Goal: Task Accomplishment & Management: Manage account settings

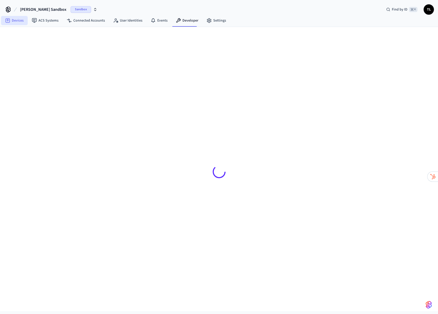
click at [16, 19] on link "Devices" at bounding box center [14, 20] width 27 height 9
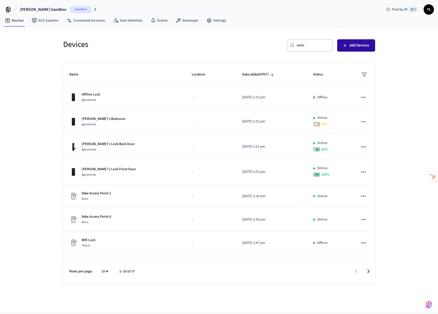
click at [356, 44] on span "Add Devices" at bounding box center [360, 45] width 20 height 7
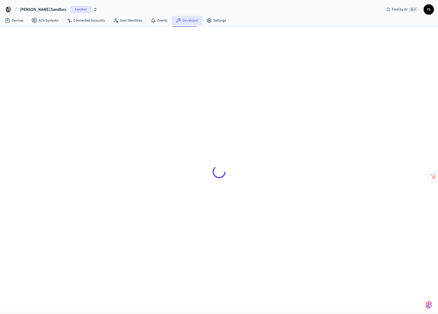
click at [185, 21] on link "Developer" at bounding box center [187, 20] width 31 height 9
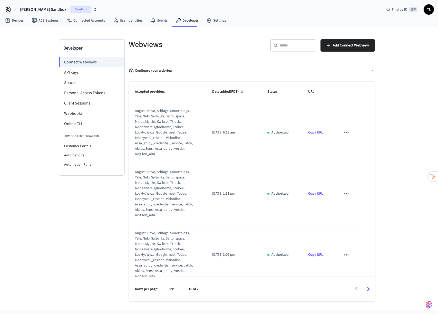
click at [45, 10] on span "[PERSON_NAME] Sandbox" at bounding box center [43, 9] width 46 height 6
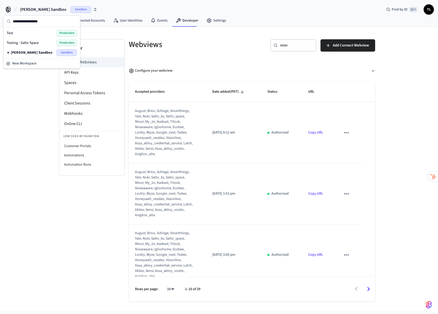
click at [65, 41] on span "Production" at bounding box center [66, 43] width 21 height 7
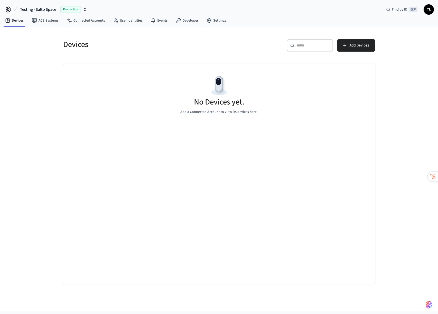
click at [67, 10] on span "Production" at bounding box center [70, 9] width 21 height 7
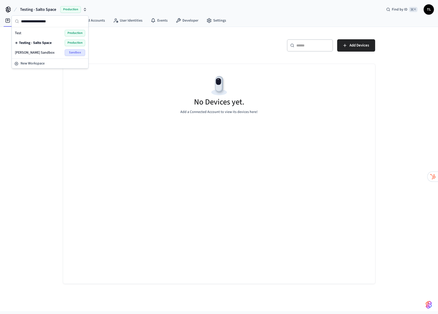
click at [41, 53] on div "Tyler's Sandbox Sandbox" at bounding box center [50, 52] width 70 height 7
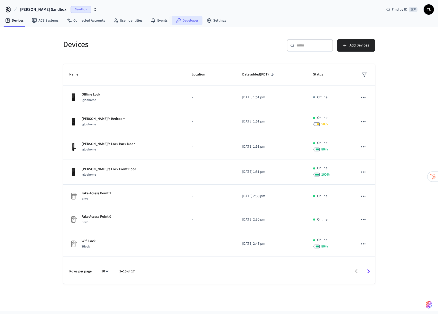
click at [189, 21] on link "Developer" at bounding box center [187, 20] width 31 height 9
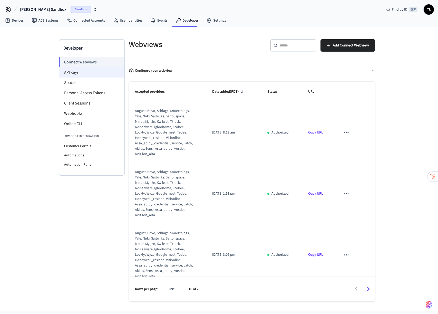
click at [83, 72] on li "API Keys" at bounding box center [91, 72] width 65 height 10
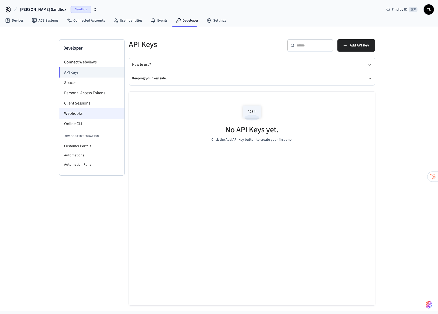
click at [92, 115] on li "Webhooks" at bounding box center [91, 113] width 65 height 10
click at [101, 114] on li "Webhooks" at bounding box center [91, 113] width 65 height 10
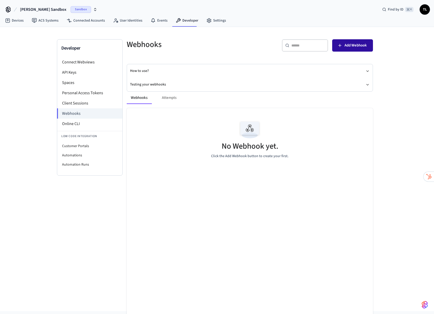
click at [356, 44] on span "Add Webhook" at bounding box center [356, 45] width 22 height 7
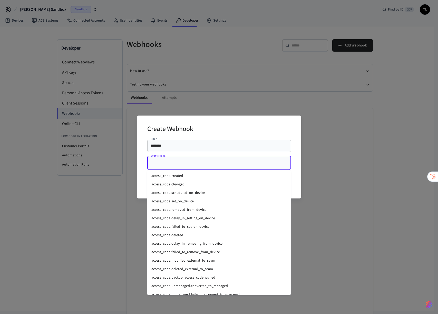
click at [189, 164] on input "Event Types" at bounding box center [215, 162] width 131 height 9
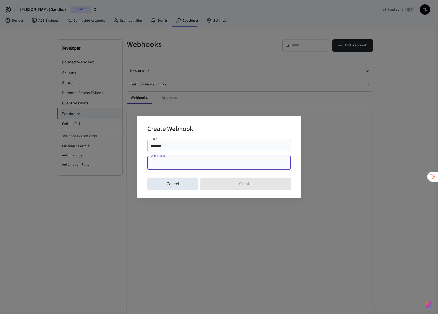
click at [228, 157] on div "Event Types" at bounding box center [219, 163] width 144 height 14
click at [231, 100] on div "Create Webhook URL   * ******** URL   * Event Types Event Types Cancel Create" at bounding box center [219, 157] width 438 height 314
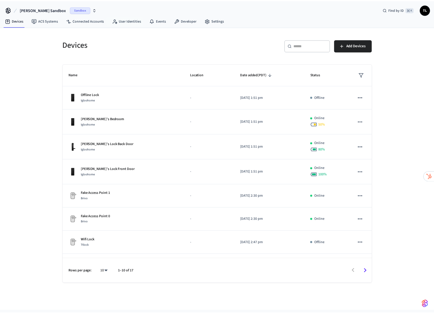
scroll to position [68, 0]
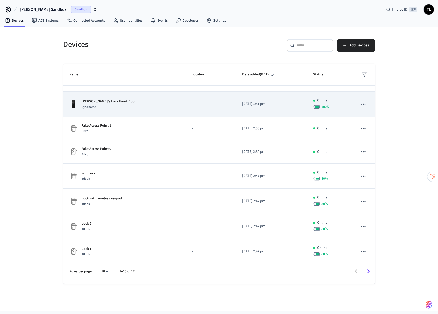
click at [139, 111] on td "[PERSON_NAME]'s Lock Front Door Igloohome" at bounding box center [124, 104] width 123 height 25
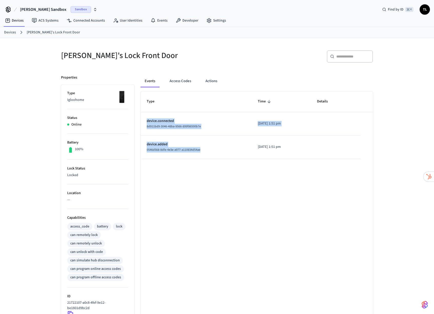
drag, startPoint x: 145, startPoint y: 121, endPoint x: 219, endPoint y: 150, distance: 80.2
click at [219, 150] on tbody "device.connected 8d911bd9-3046-48ba-9566-899f86500b7e [DATE] 1:51 pm device.add…" at bounding box center [257, 135] width 233 height 47
click at [310, 150] on td "[DATE] 1:51 pm" at bounding box center [281, 147] width 59 height 23
drag, startPoint x: 245, startPoint y: 149, endPoint x: 145, endPoint y: 120, distance: 103.8
click at [145, 120] on tbody "device.connected 8d911bd9-3046-48ba-9566-899f86500b7e [DATE] 1:51 pm device.add…" at bounding box center [257, 135] width 233 height 47
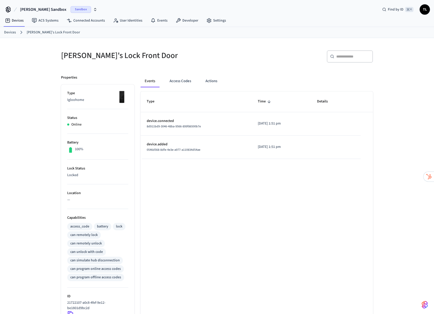
click at [190, 66] on div "[PERSON_NAME]'s Lock Front Door" at bounding box center [134, 55] width 159 height 23
